Goal: Navigation & Orientation: Find specific page/section

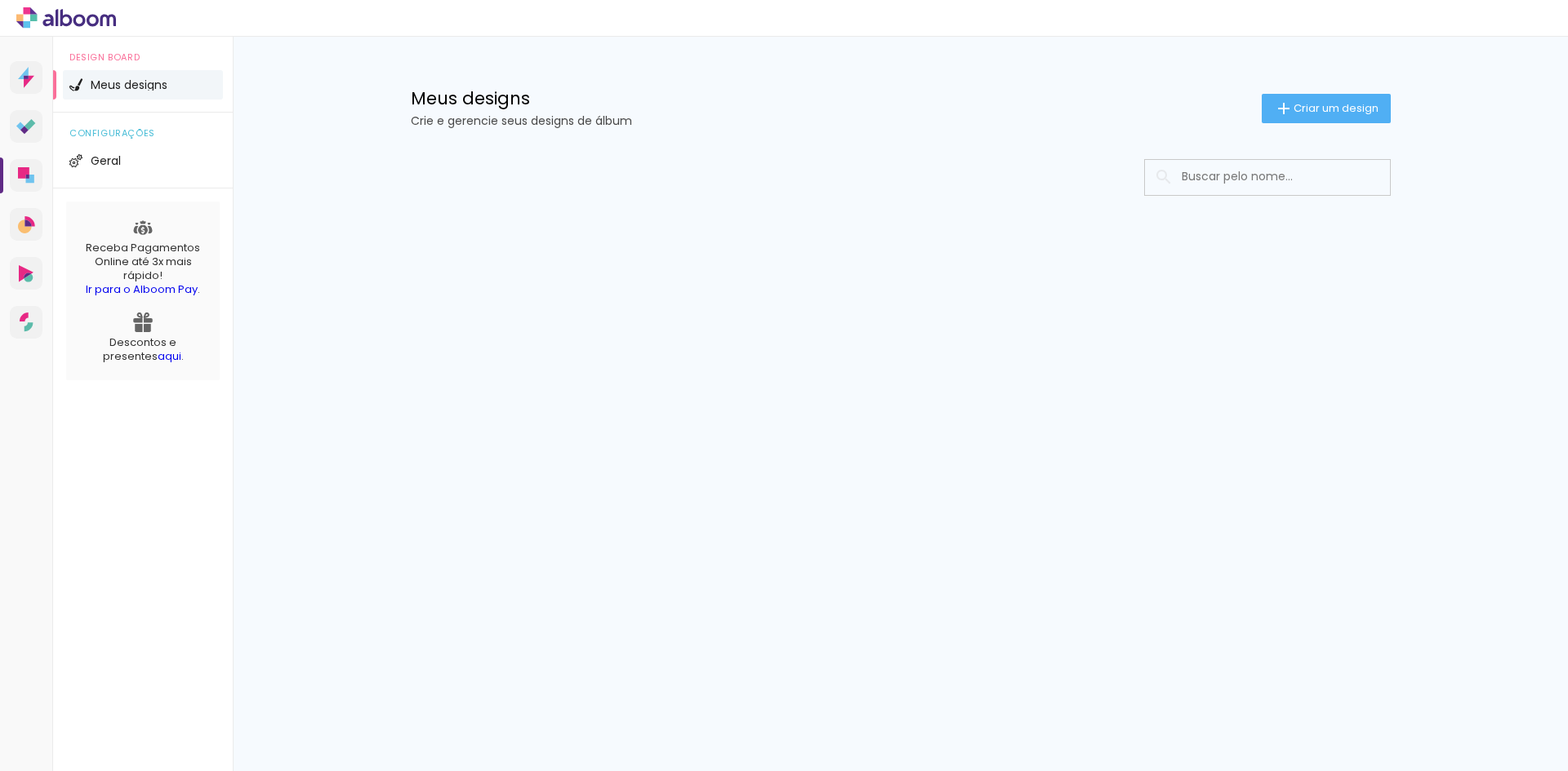
click at [140, 84] on span "Meus designs" at bounding box center [129, 85] width 77 height 11
